Goal: Task Accomplishment & Management: Manage account settings

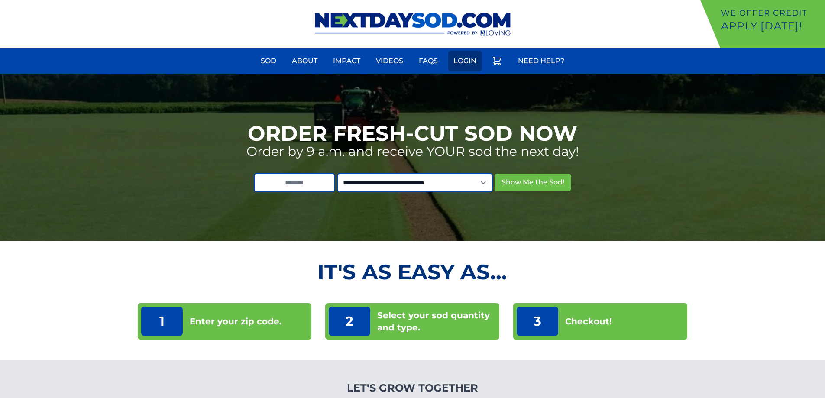
click at [467, 60] on link "Login" at bounding box center [464, 61] width 33 height 21
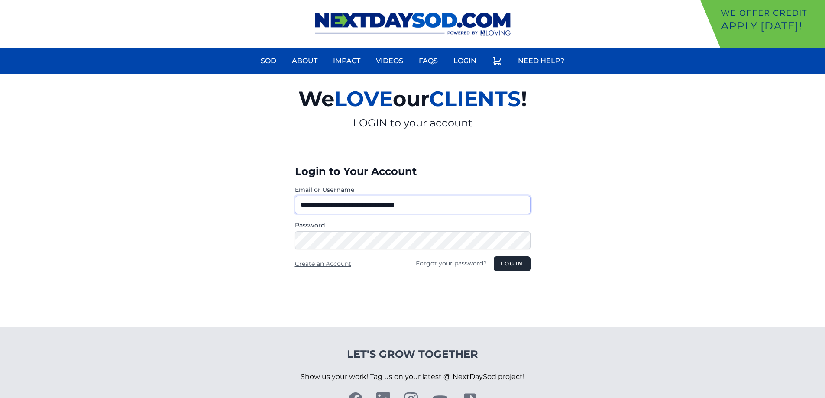
click at [367, 206] on input "**********" at bounding box center [413, 205] width 236 height 18
type input "**********"
click at [514, 267] on button "Log in" at bounding box center [512, 263] width 36 height 15
